Goal: Transaction & Acquisition: Purchase product/service

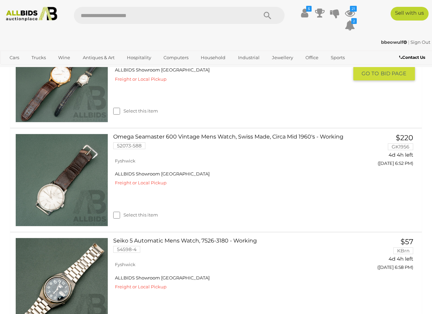
scroll to position [486, 0]
click at [352, 11] on icon "21" at bounding box center [353, 9] width 7 height 6
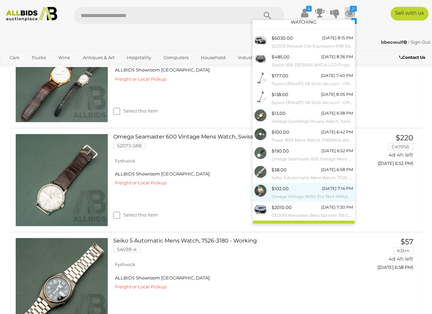
scroll to position [14, 0]
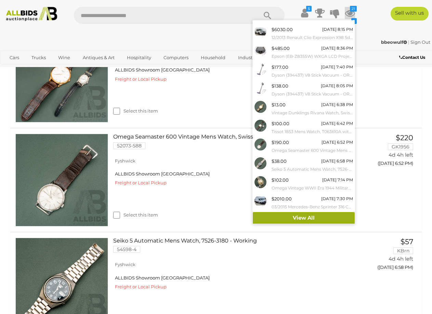
click at [297, 215] on link "View All" at bounding box center [304, 218] width 102 height 12
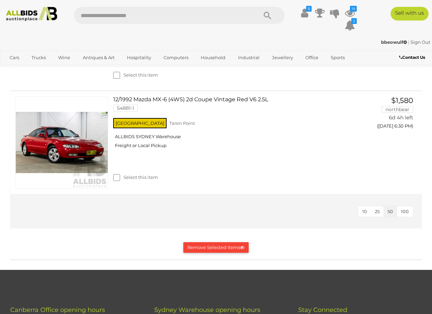
scroll to position [1984, 0]
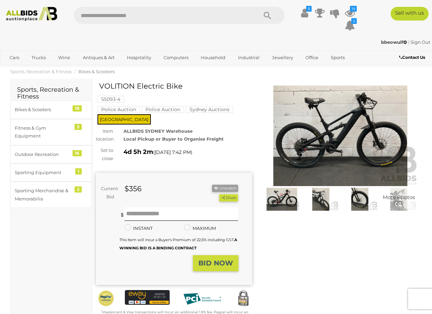
click at [296, 147] on img at bounding box center [340, 136] width 156 height 101
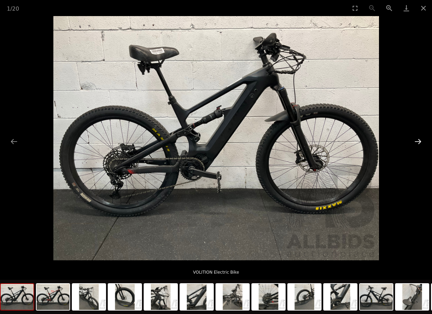
click at [418, 142] on button "Next slide" at bounding box center [418, 141] width 14 height 13
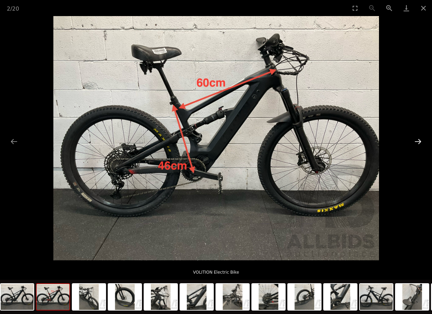
click at [418, 142] on button "Next slide" at bounding box center [418, 141] width 14 height 13
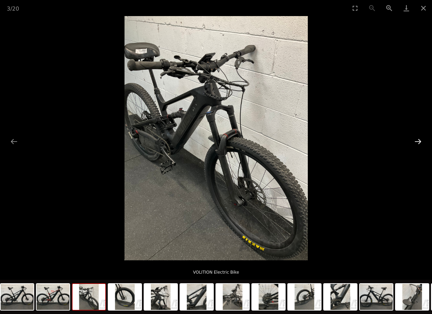
click at [418, 142] on button "Next slide" at bounding box center [418, 141] width 14 height 13
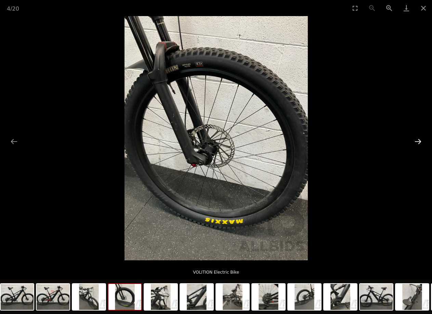
click at [418, 142] on button "Next slide" at bounding box center [418, 141] width 14 height 13
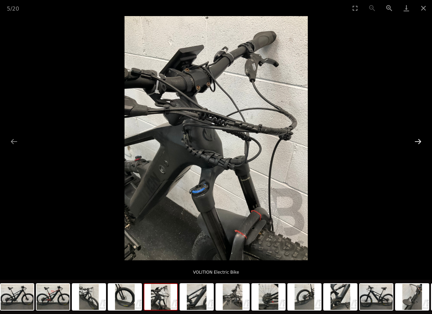
click at [418, 142] on button "Next slide" at bounding box center [418, 141] width 14 height 13
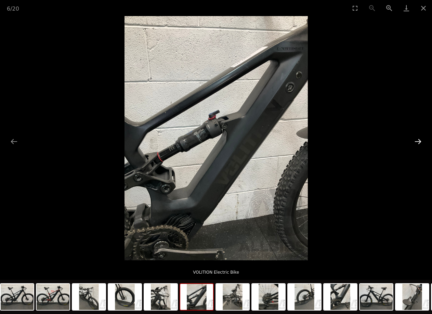
click at [418, 142] on button "Next slide" at bounding box center [418, 141] width 14 height 13
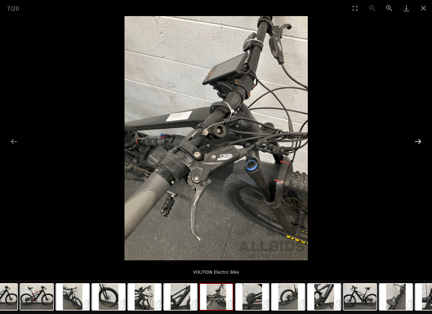
click at [418, 142] on button "Next slide" at bounding box center [418, 141] width 14 height 13
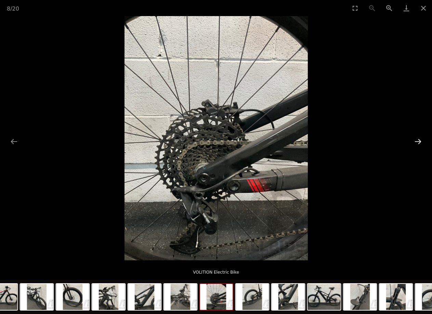
click at [418, 142] on button "Next slide" at bounding box center [418, 141] width 14 height 13
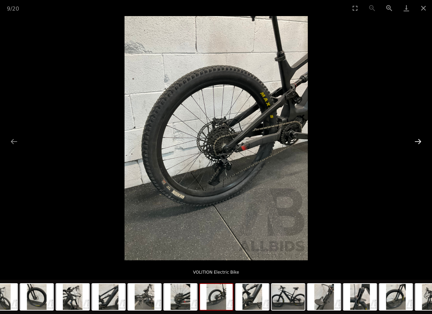
click at [418, 142] on button "Next slide" at bounding box center [418, 141] width 14 height 13
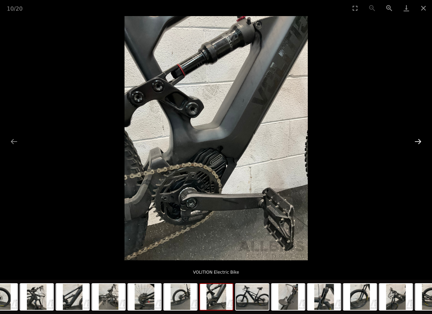
click at [418, 142] on button "Next slide" at bounding box center [418, 141] width 14 height 13
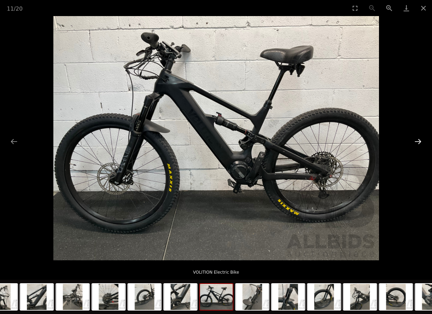
click at [418, 142] on button "Next slide" at bounding box center [418, 141] width 14 height 13
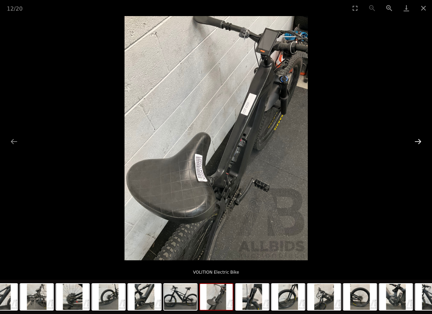
click at [418, 144] on button "Next slide" at bounding box center [418, 141] width 14 height 13
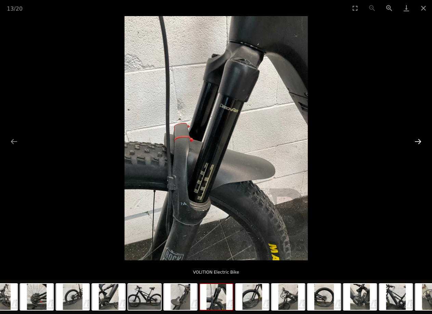
click at [418, 144] on button "Next slide" at bounding box center [418, 141] width 14 height 13
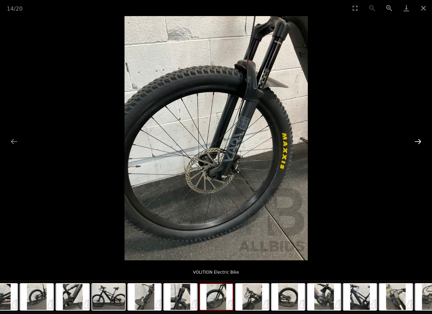
click at [418, 144] on button "Next slide" at bounding box center [418, 141] width 14 height 13
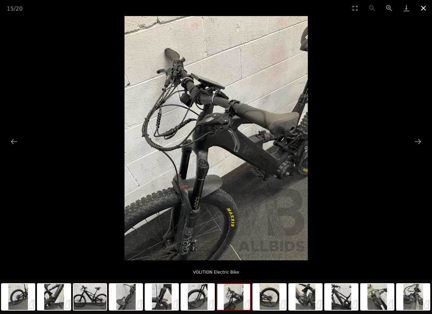
click at [423, 4] on button "Close gallery" at bounding box center [423, 8] width 17 height 16
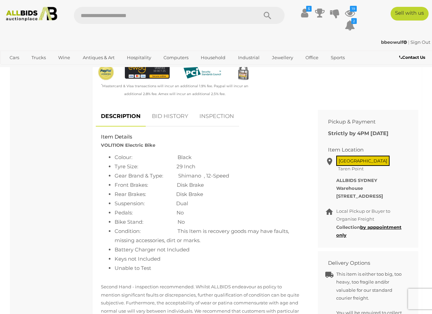
scroll to position [308, 0]
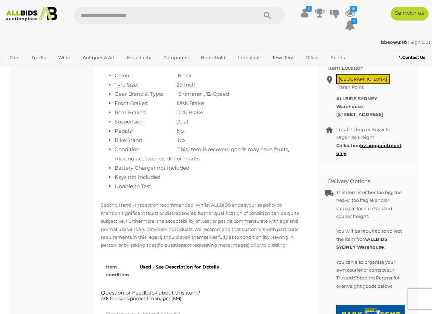
click at [177, 163] on li "Battery Charger not Included" at bounding box center [209, 167] width 188 height 9
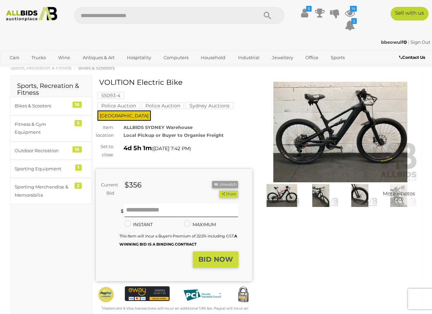
scroll to position [0, 0]
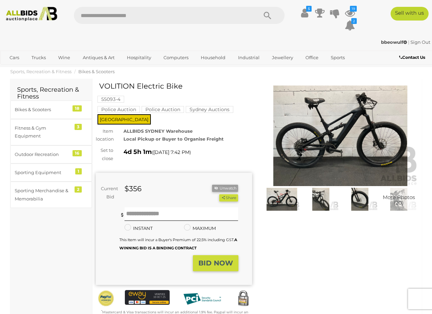
drag, startPoint x: 194, startPoint y: 89, endPoint x: 101, endPoint y: 85, distance: 93.8
click at [101, 85] on h1 "VOLITION Electric Bike" at bounding box center [174, 86] width 151 height 8
copy h1 "VOLITION Electric Bike"
click at [318, 156] on img at bounding box center [340, 136] width 156 height 101
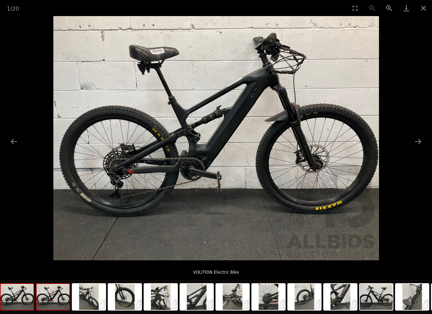
click at [56, 300] on img at bounding box center [53, 297] width 33 height 26
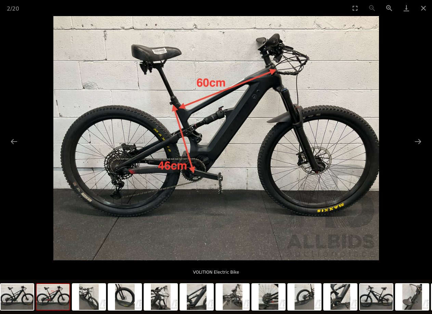
click at [212, 147] on img at bounding box center [216, 138] width 326 height 244
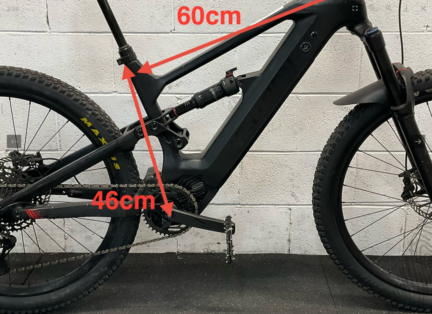
click at [187, 165] on img at bounding box center [220, 139] width 725 height 544
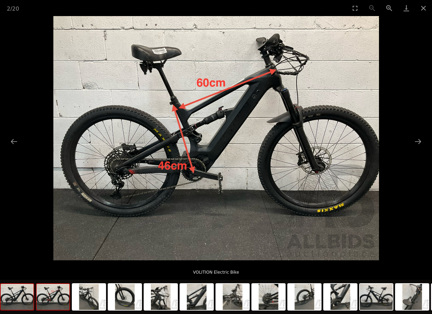
click at [26, 298] on img at bounding box center [17, 297] width 33 height 26
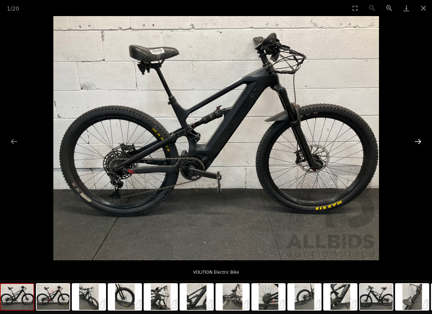
click at [417, 142] on button "Next slide" at bounding box center [418, 141] width 14 height 13
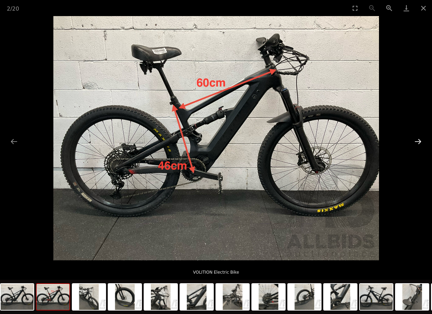
click at [417, 142] on button "Next slide" at bounding box center [418, 141] width 14 height 13
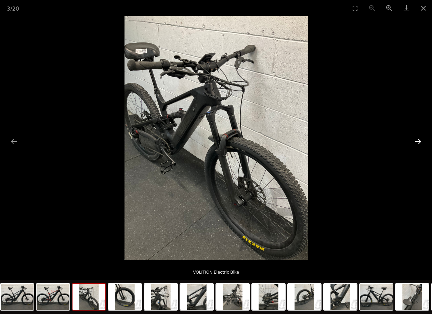
click at [417, 142] on button "Next slide" at bounding box center [418, 141] width 14 height 13
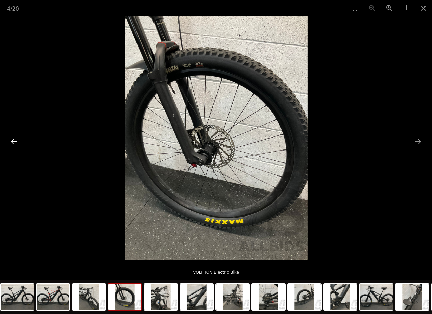
click at [14, 143] on button "Previous slide" at bounding box center [14, 141] width 14 height 13
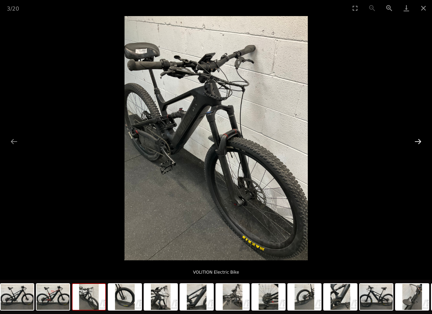
click at [422, 144] on button "Next slide" at bounding box center [418, 141] width 14 height 13
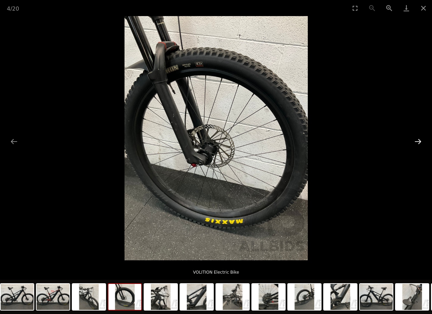
click at [421, 144] on button "Next slide" at bounding box center [418, 141] width 14 height 13
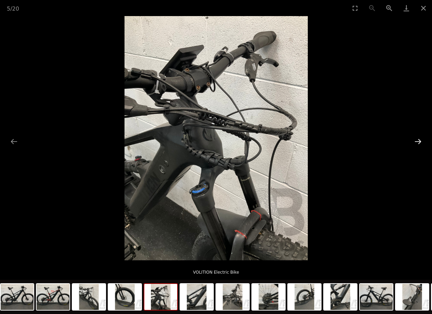
click at [421, 144] on button "Next slide" at bounding box center [418, 141] width 14 height 13
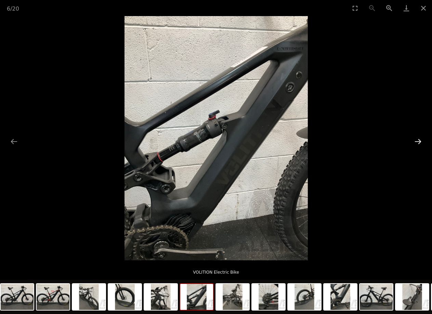
click at [421, 144] on button "Next slide" at bounding box center [418, 141] width 14 height 13
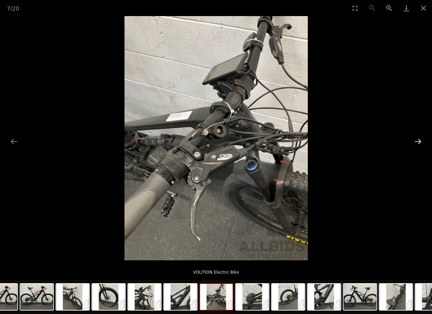
click at [421, 144] on button "Next slide" at bounding box center [418, 141] width 14 height 13
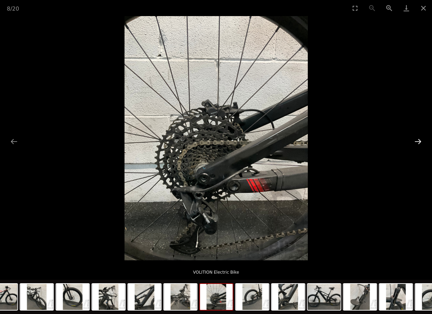
click at [421, 144] on button "Next slide" at bounding box center [418, 141] width 14 height 13
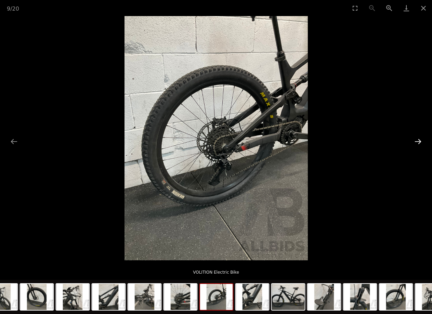
click at [421, 144] on button "Next slide" at bounding box center [418, 141] width 14 height 13
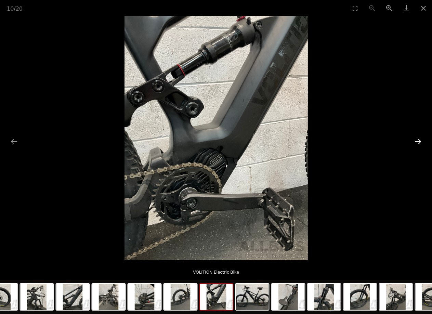
click at [421, 144] on button "Next slide" at bounding box center [418, 141] width 14 height 13
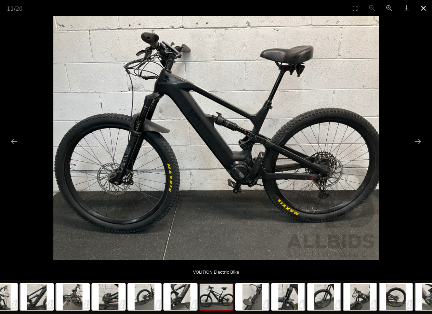
click at [427, 7] on button "Close gallery" at bounding box center [423, 8] width 17 height 16
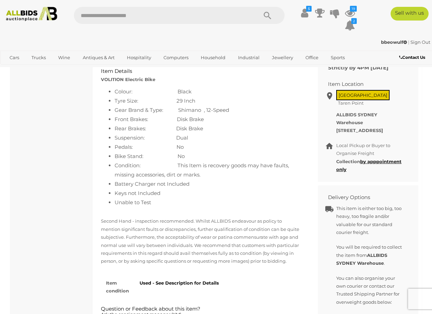
scroll to position [410, 0]
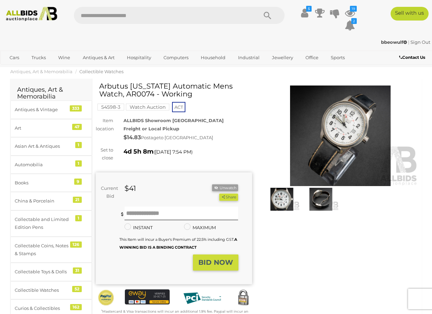
click at [350, 135] on img at bounding box center [340, 136] width 156 height 101
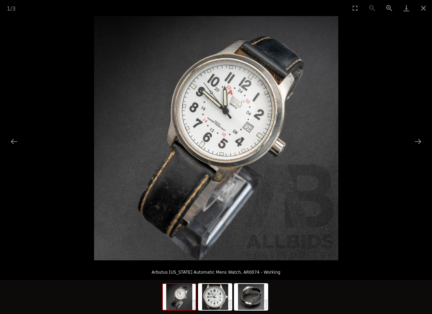
click at [227, 110] on img at bounding box center [216, 138] width 244 height 244
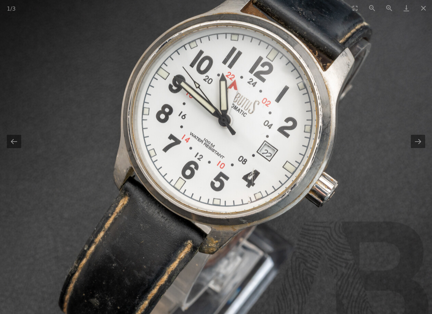
click at [410, 144] on img at bounding box center [206, 172] width 462 height 462
click at [419, 142] on button "Next slide" at bounding box center [418, 141] width 14 height 13
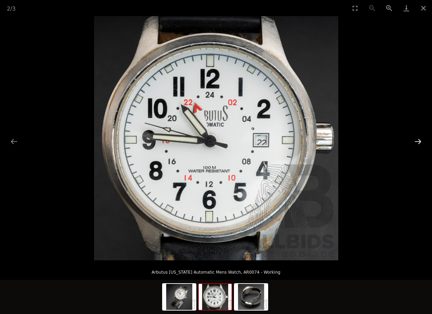
click at [419, 142] on button "Next slide" at bounding box center [418, 141] width 14 height 13
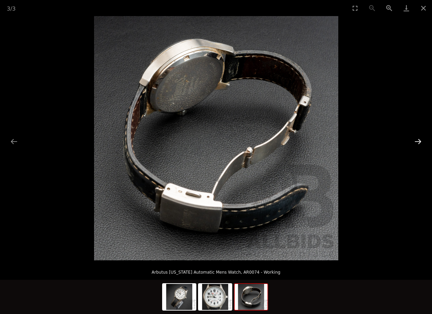
click at [419, 142] on button "Next slide" at bounding box center [418, 141] width 14 height 13
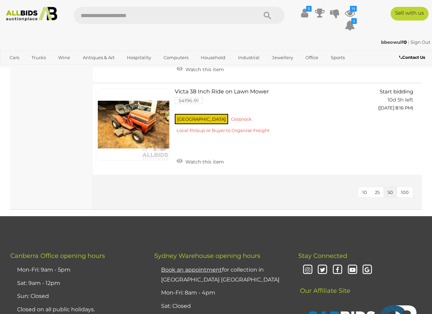
scroll to position [513, 0]
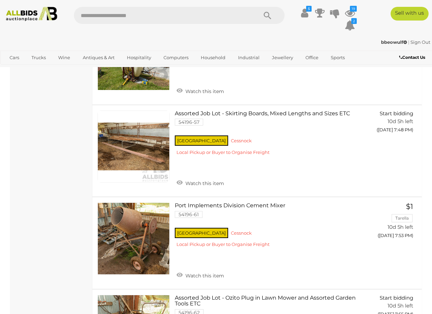
scroll to position [4104, 0]
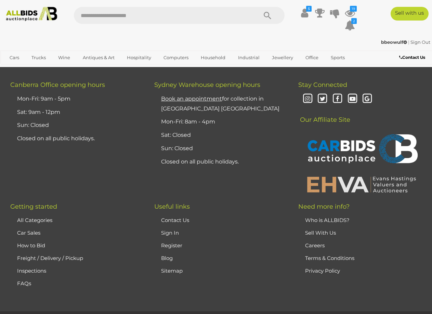
click at [140, 27] on link "2" at bounding box center [138, 20] width 14 height 14
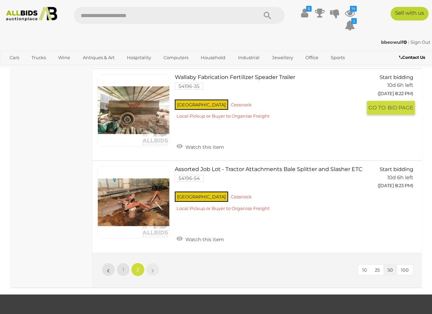
scroll to position [1167, 0]
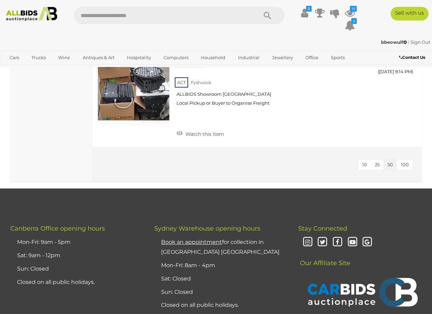
scroll to position [616, 0]
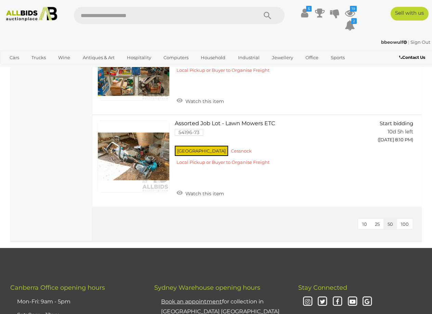
scroll to position [787, 0]
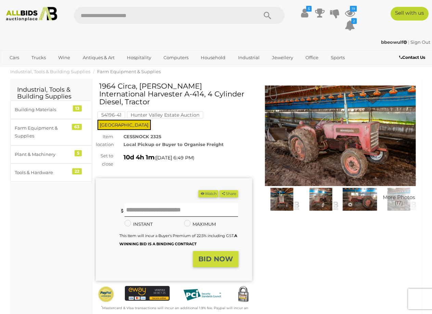
click at [305, 154] on img at bounding box center [340, 136] width 156 height 101
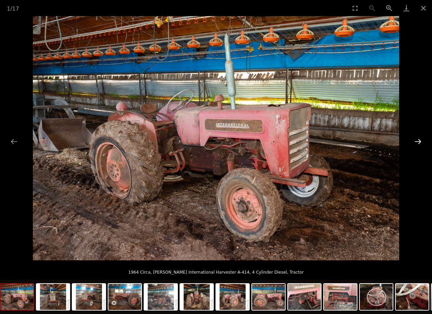
click at [422, 141] on button "Next slide" at bounding box center [418, 141] width 14 height 13
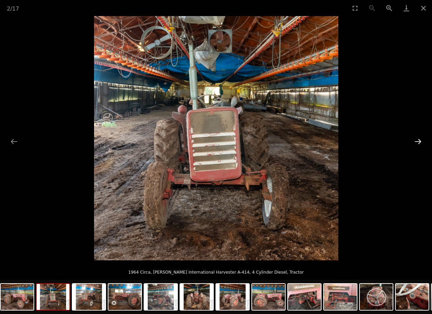
click at [421, 141] on button "Next slide" at bounding box center [418, 141] width 14 height 13
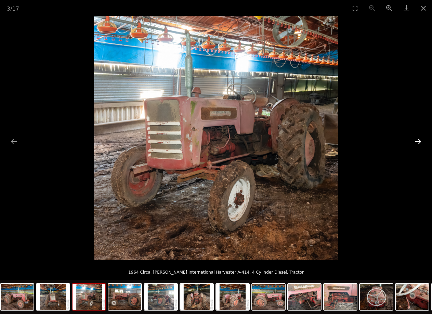
click at [421, 141] on button "Next slide" at bounding box center [418, 141] width 14 height 13
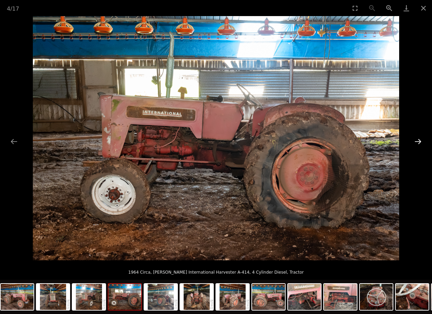
click at [421, 141] on button "Next slide" at bounding box center [418, 141] width 14 height 13
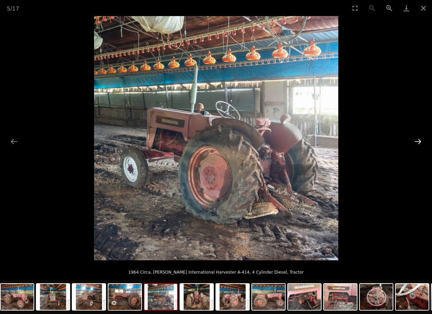
click at [421, 141] on button "Next slide" at bounding box center [418, 141] width 14 height 13
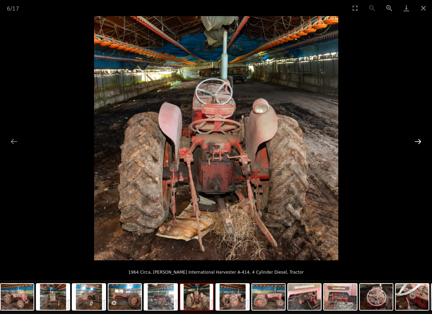
click at [421, 141] on button "Next slide" at bounding box center [418, 141] width 14 height 13
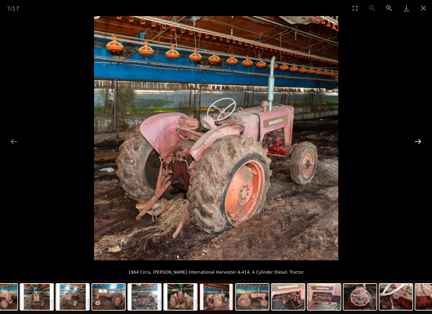
click at [421, 141] on button "Next slide" at bounding box center [418, 141] width 14 height 13
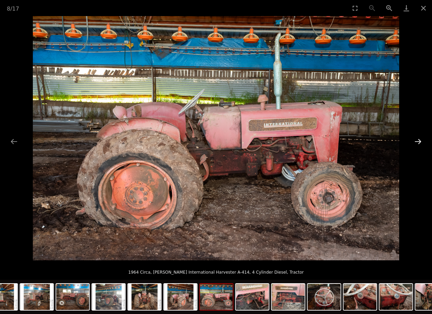
click at [421, 141] on button "Next slide" at bounding box center [418, 141] width 14 height 13
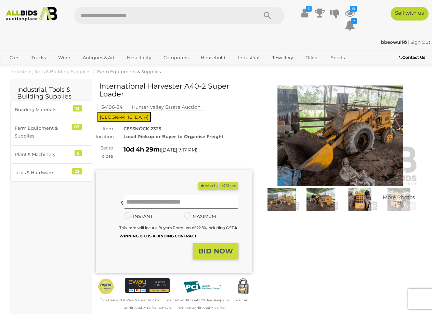
click at [340, 138] on img at bounding box center [340, 136] width 156 height 101
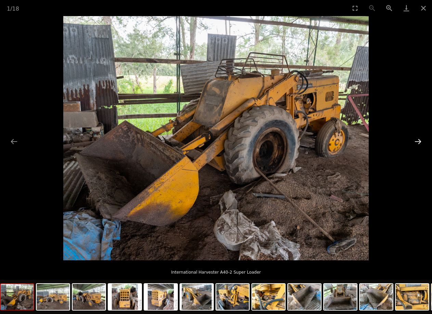
click at [418, 142] on button "Next slide" at bounding box center [418, 141] width 14 height 13
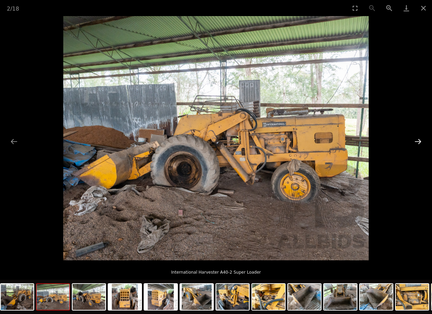
click at [418, 142] on button "Next slide" at bounding box center [418, 141] width 14 height 13
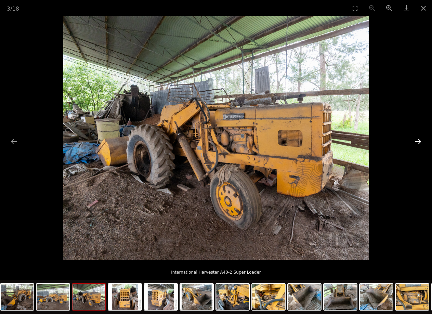
click at [418, 142] on button "Next slide" at bounding box center [418, 141] width 14 height 13
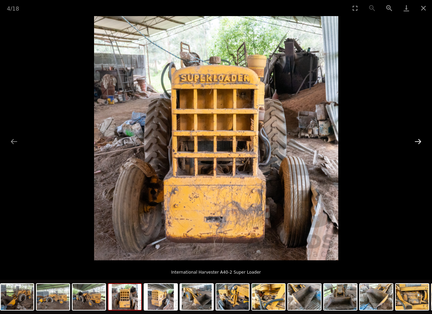
click at [418, 142] on button "Next slide" at bounding box center [418, 141] width 14 height 13
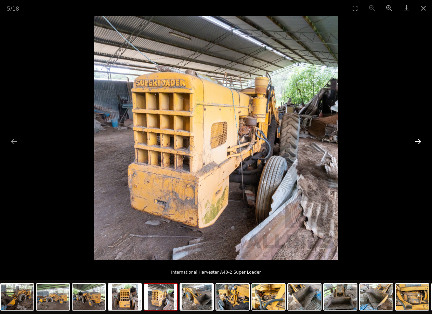
click at [418, 142] on button "Next slide" at bounding box center [418, 141] width 14 height 13
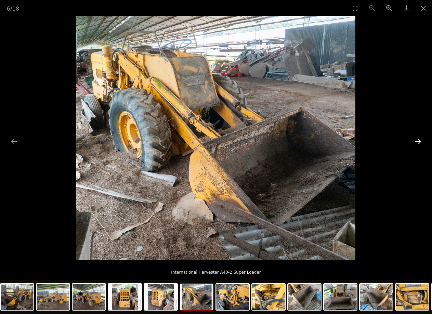
click at [418, 142] on button "Next slide" at bounding box center [418, 141] width 14 height 13
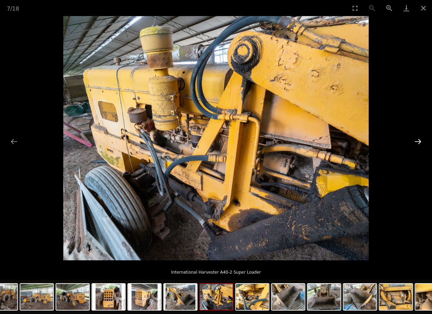
click at [418, 142] on button "Next slide" at bounding box center [418, 141] width 14 height 13
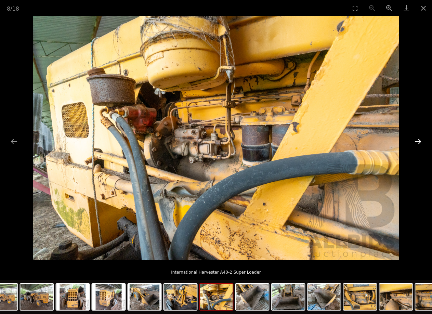
click at [418, 142] on button "Next slide" at bounding box center [418, 141] width 14 height 13
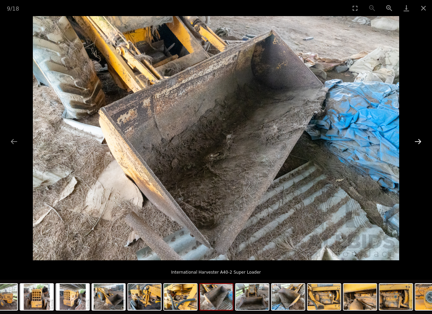
click at [418, 142] on button "Next slide" at bounding box center [418, 141] width 14 height 13
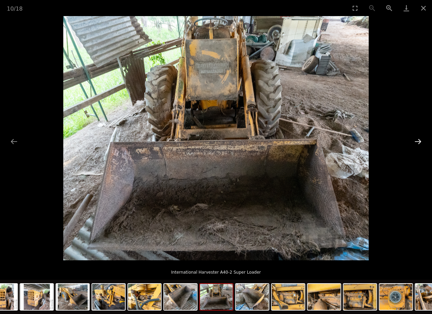
click at [418, 142] on button "Next slide" at bounding box center [418, 141] width 14 height 13
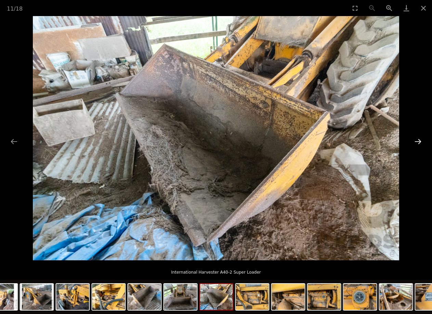
click at [418, 142] on button "Next slide" at bounding box center [418, 141] width 14 height 13
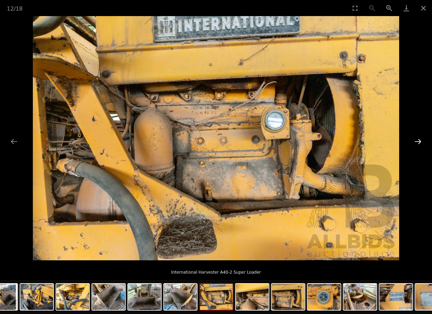
click at [418, 142] on button "Next slide" at bounding box center [418, 141] width 14 height 13
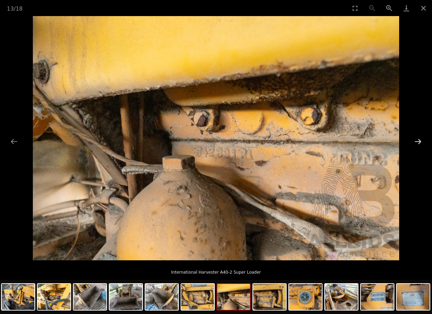
click at [418, 142] on button "Next slide" at bounding box center [418, 141] width 14 height 13
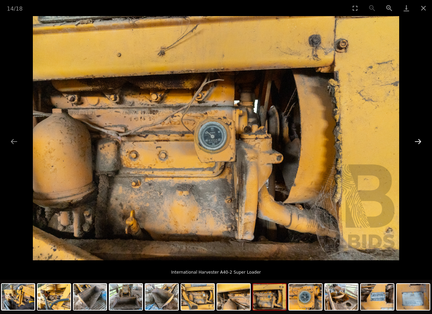
click at [418, 142] on button "Next slide" at bounding box center [418, 141] width 14 height 13
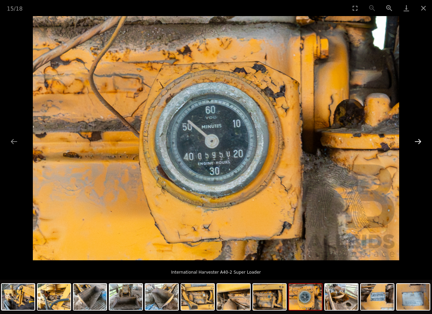
click at [418, 142] on button "Next slide" at bounding box center [418, 141] width 14 height 13
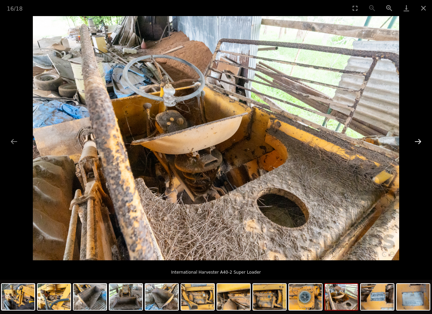
click at [418, 142] on button "Next slide" at bounding box center [418, 141] width 14 height 13
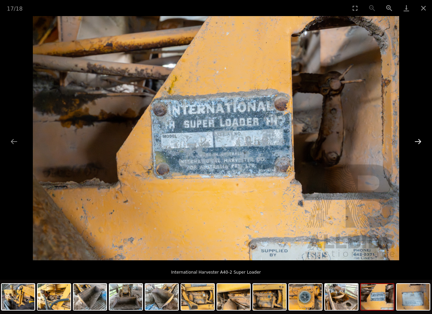
click at [418, 142] on button "Next slide" at bounding box center [418, 141] width 14 height 13
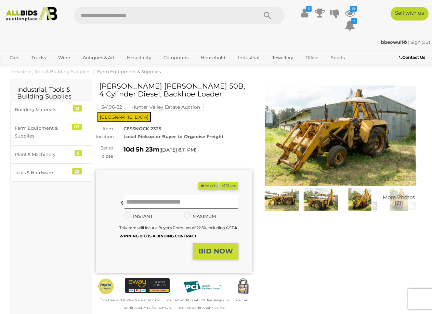
click at [321, 128] on img at bounding box center [340, 136] width 156 height 101
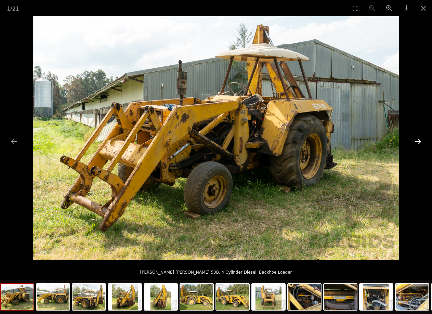
click at [421, 142] on button "Next slide" at bounding box center [418, 141] width 14 height 13
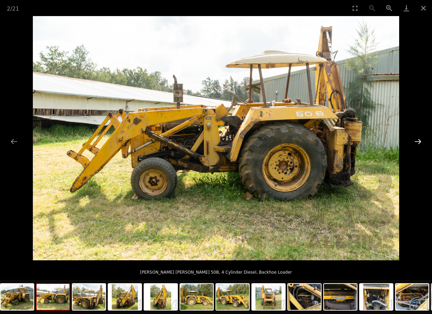
click at [421, 142] on button "Next slide" at bounding box center [418, 141] width 14 height 13
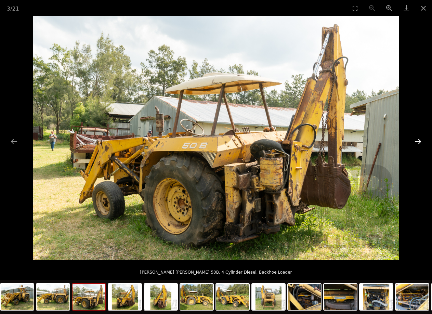
click at [421, 142] on button "Next slide" at bounding box center [418, 141] width 14 height 13
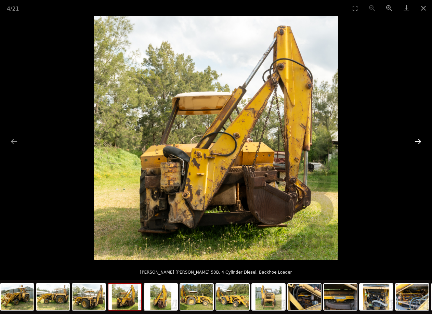
click at [421, 142] on button "Next slide" at bounding box center [418, 141] width 14 height 13
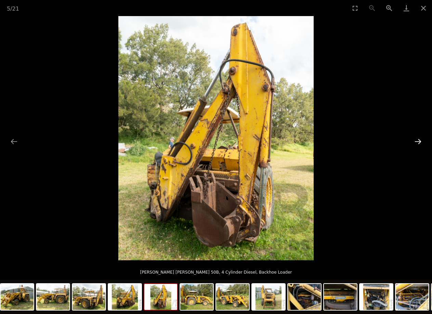
click at [421, 142] on button "Next slide" at bounding box center [418, 141] width 14 height 13
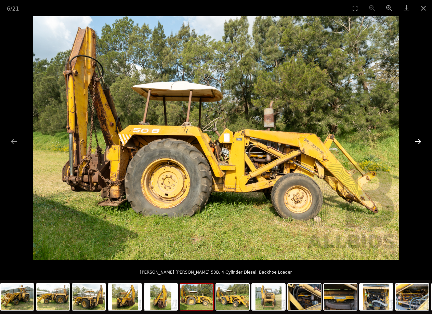
click at [421, 142] on button "Next slide" at bounding box center [418, 141] width 14 height 13
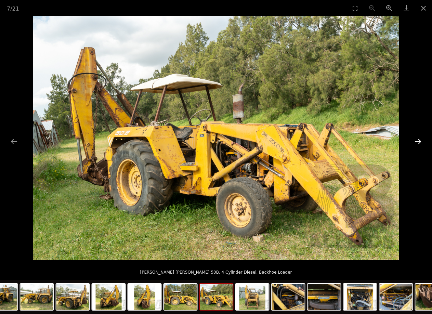
click at [421, 142] on button "Next slide" at bounding box center [418, 141] width 14 height 13
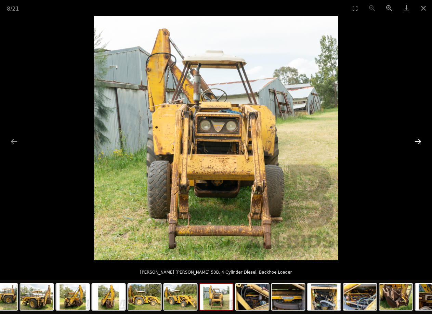
click at [421, 142] on button "Next slide" at bounding box center [418, 141] width 14 height 13
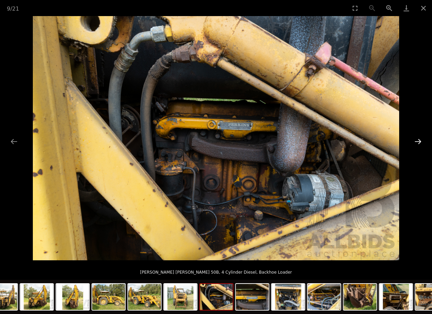
click at [421, 142] on button "Next slide" at bounding box center [418, 141] width 14 height 13
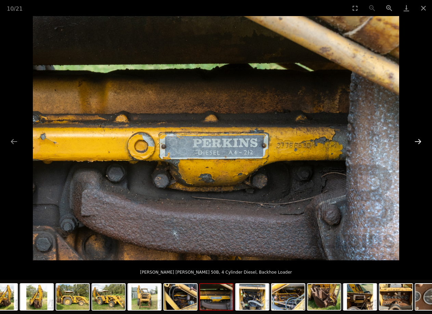
click at [421, 142] on button "Next slide" at bounding box center [418, 141] width 14 height 13
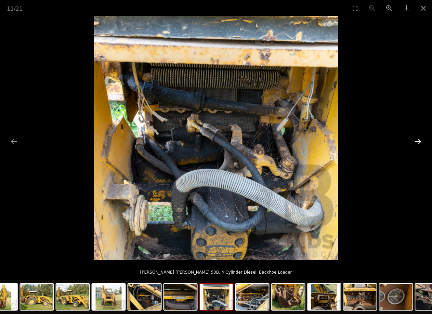
click at [421, 142] on button "Next slide" at bounding box center [418, 141] width 14 height 13
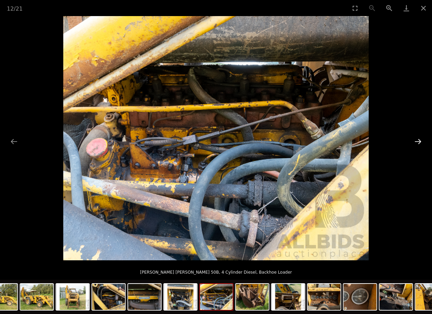
click at [421, 142] on button "Next slide" at bounding box center [418, 141] width 14 height 13
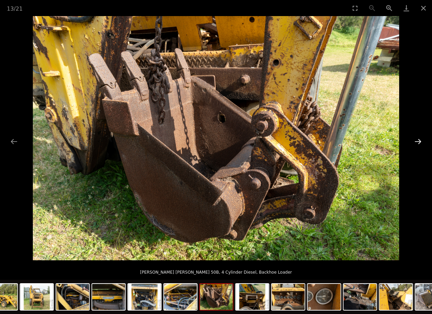
click at [421, 142] on button "Next slide" at bounding box center [418, 141] width 14 height 13
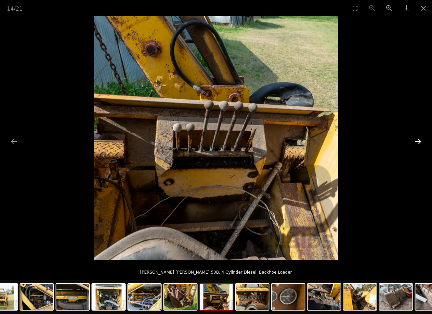
click at [421, 142] on button "Next slide" at bounding box center [418, 141] width 14 height 13
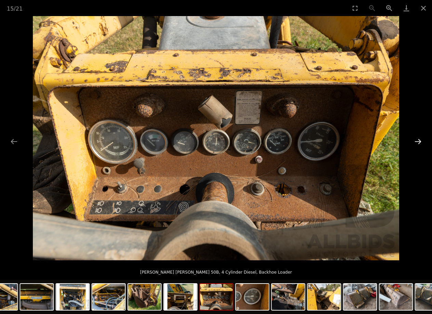
click at [421, 142] on button "Next slide" at bounding box center [418, 141] width 14 height 13
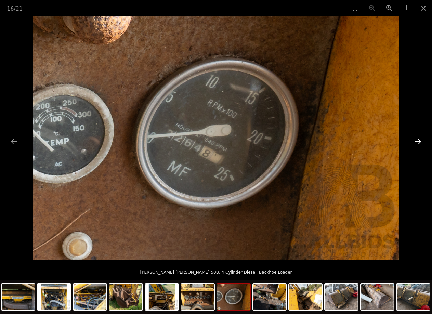
click at [421, 142] on button "Next slide" at bounding box center [418, 141] width 14 height 13
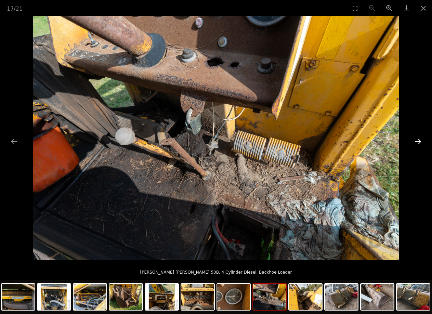
click at [421, 142] on button "Next slide" at bounding box center [418, 141] width 14 height 13
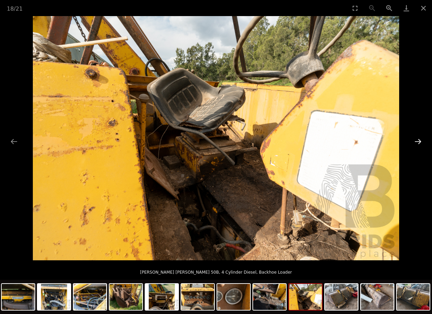
click at [421, 142] on button "Next slide" at bounding box center [418, 141] width 14 height 13
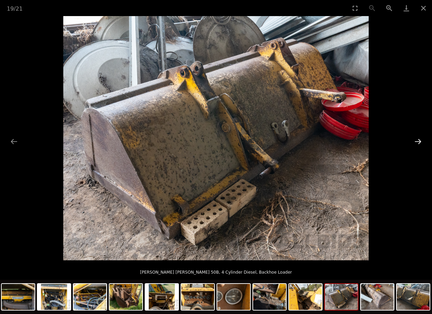
click at [421, 142] on button "Next slide" at bounding box center [418, 141] width 14 height 13
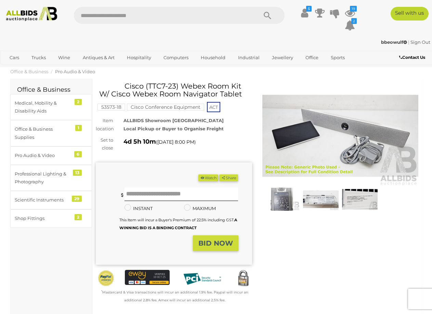
click at [347, 135] on img at bounding box center [340, 136] width 156 height 101
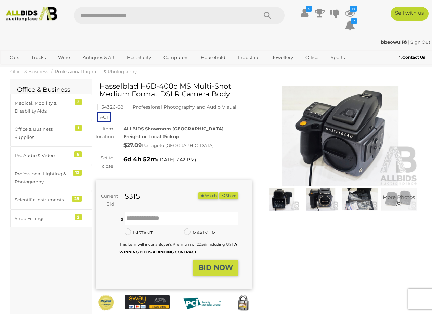
click at [358, 144] on img at bounding box center [340, 136] width 156 height 101
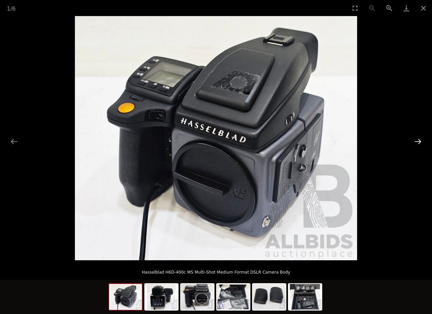
click at [420, 140] on button "Next slide" at bounding box center [418, 141] width 14 height 13
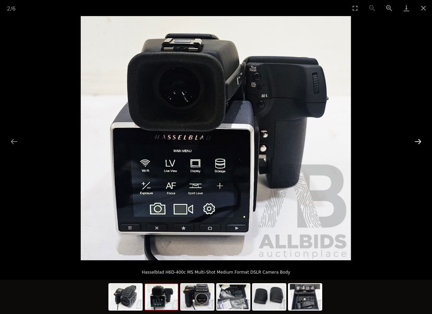
click at [420, 140] on button "Next slide" at bounding box center [418, 141] width 14 height 13
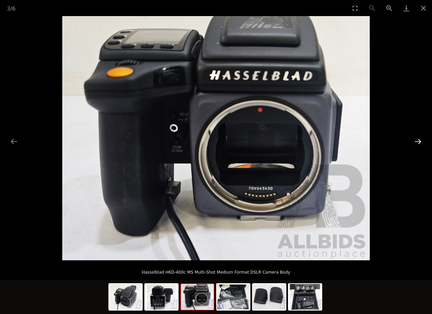
click at [420, 140] on button "Next slide" at bounding box center [418, 141] width 14 height 13
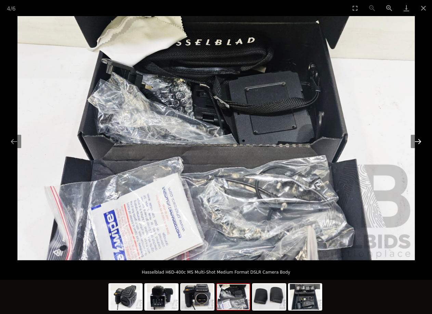
click at [420, 140] on button "Next slide" at bounding box center [418, 141] width 14 height 13
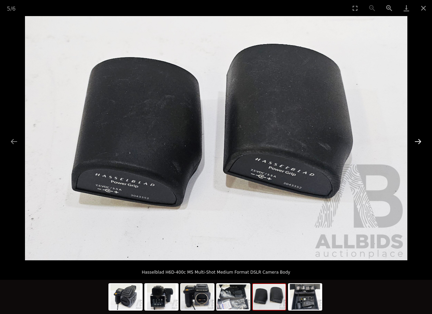
click at [420, 140] on button "Next slide" at bounding box center [418, 141] width 14 height 13
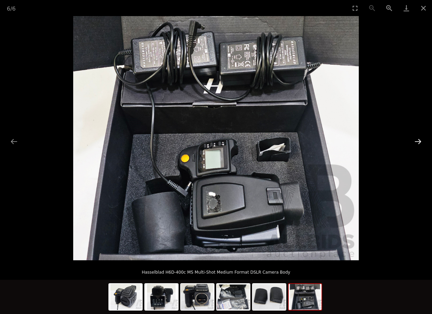
click at [420, 140] on button "Next slide" at bounding box center [418, 141] width 14 height 13
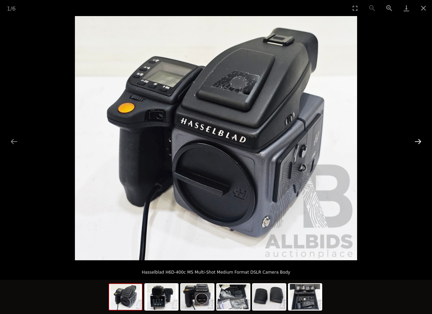
click at [420, 140] on button "Next slide" at bounding box center [418, 141] width 14 height 13
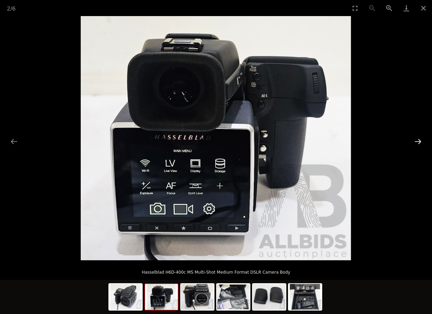
click at [420, 140] on button "Next slide" at bounding box center [418, 141] width 14 height 13
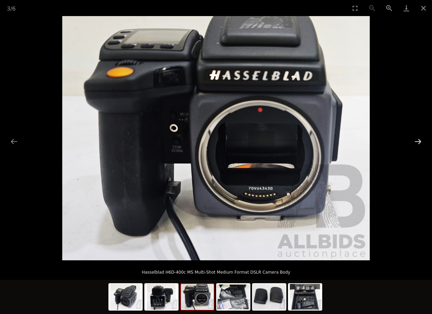
click at [420, 140] on button "Next slide" at bounding box center [418, 141] width 14 height 13
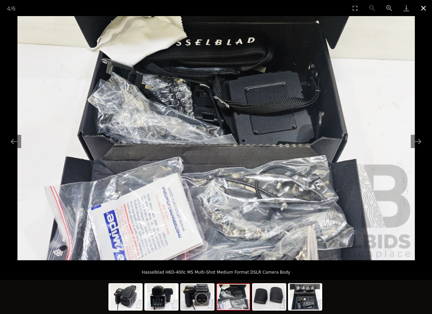
click at [422, 6] on button "Close gallery" at bounding box center [423, 8] width 17 height 16
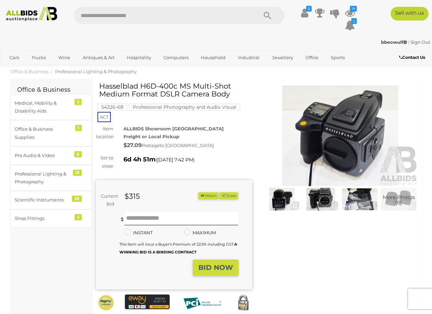
drag, startPoint x: 199, startPoint y: 87, endPoint x: 100, endPoint y: 87, distance: 99.2
click at [100, 87] on h1 "Hasselblad H6D-400c MS Multi-Shot Medium Format DSLR Camera Body" at bounding box center [174, 90] width 151 height 16
copy h1 "Hasselblad H6D-400c MS"
click at [218, 196] on button "Watch" at bounding box center [208, 195] width 20 height 7
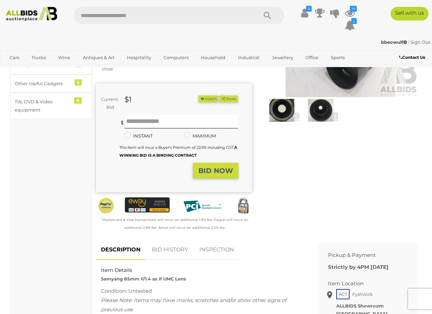
scroll to position [68, 0]
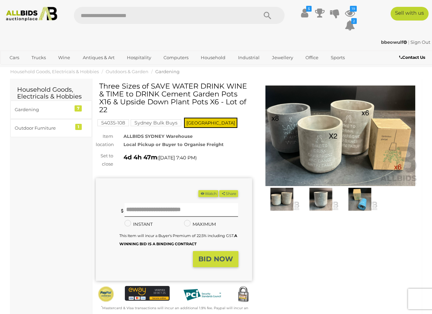
click at [305, 142] on img at bounding box center [340, 136] width 156 height 101
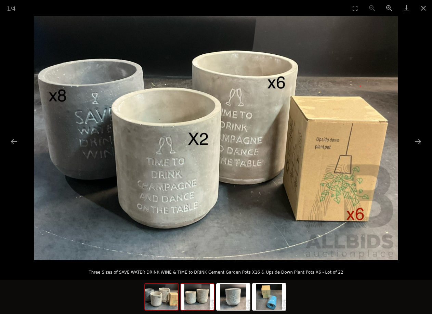
click at [203, 297] on img at bounding box center [197, 297] width 33 height 26
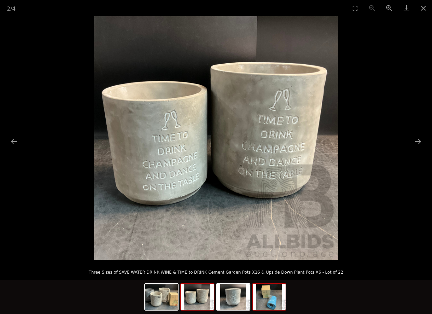
click at [274, 298] on img at bounding box center [269, 297] width 33 height 26
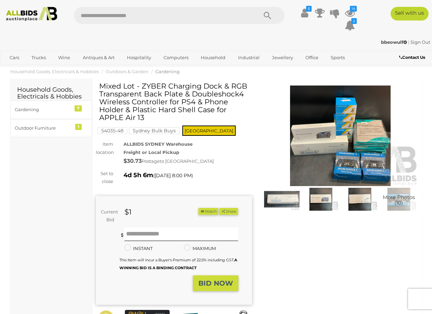
click at [311, 154] on img at bounding box center [340, 136] width 156 height 101
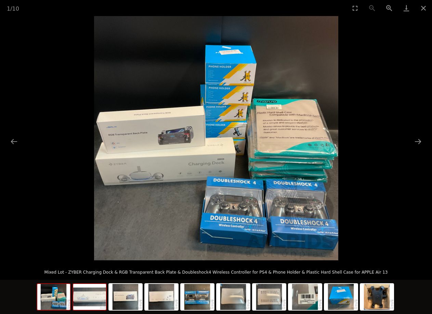
click at [86, 299] on img at bounding box center [89, 297] width 33 height 26
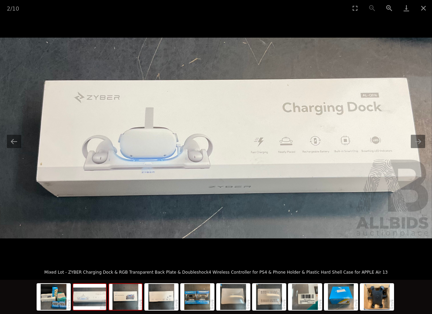
click at [122, 303] on img at bounding box center [125, 297] width 33 height 26
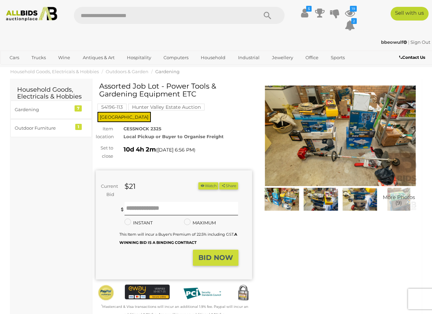
click at [329, 148] on img at bounding box center [340, 136] width 156 height 101
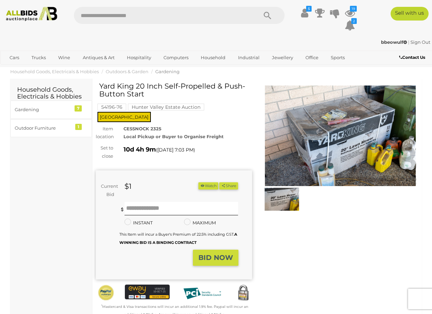
click at [351, 141] on img at bounding box center [340, 136] width 156 height 101
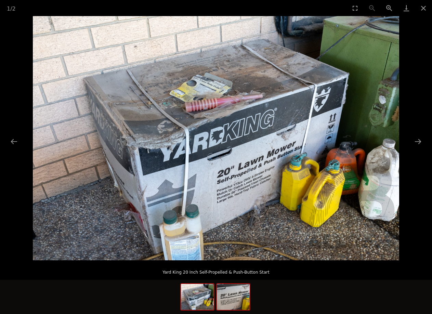
click at [226, 300] on img at bounding box center [233, 297] width 33 height 26
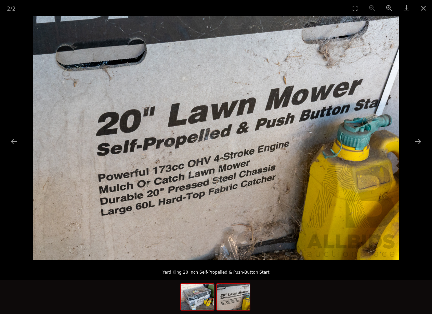
click at [201, 298] on img at bounding box center [197, 297] width 33 height 26
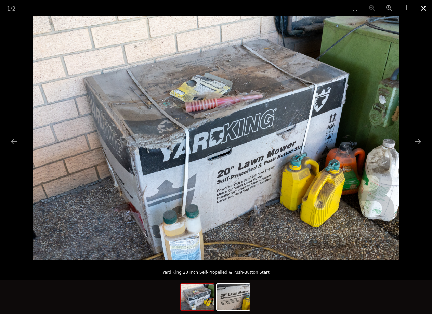
click at [426, 10] on button "Close gallery" at bounding box center [423, 8] width 17 height 16
